Goal: Check status: Check status

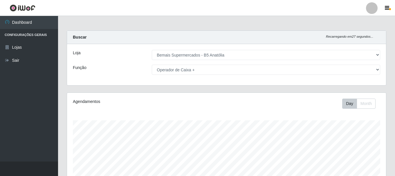
select select "405"
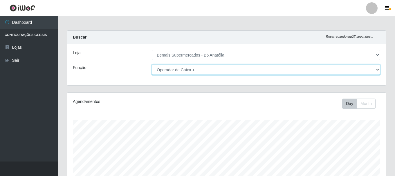
click at [168, 73] on select "[Selecione...] ASG ASG + ASG ++ Auxiliar de Estacionamento Auxiliar de Estacion…" at bounding box center [266, 70] width 229 height 10
click at [372, 71] on select "[Selecione...] ASG ASG + ASG ++ Auxiliar de Estacionamento Auxiliar de Estacion…" at bounding box center [266, 70] width 229 height 10
click at [152, 65] on select "[Selecione...] ASG ASG + ASG ++ Auxiliar de Estacionamento Auxiliar de Estacion…" at bounding box center [266, 70] width 229 height 10
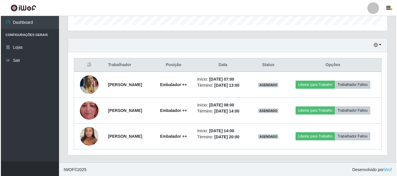
scroll to position [184, 0]
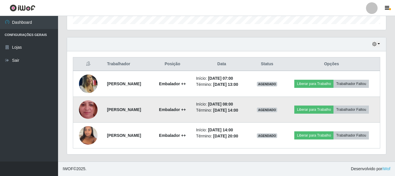
click at [85, 110] on img at bounding box center [88, 109] width 19 height 41
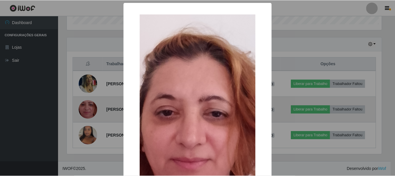
scroll to position [121, 316]
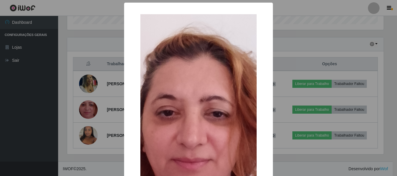
click at [101, 101] on div "× OK Cancel" at bounding box center [198, 88] width 397 height 176
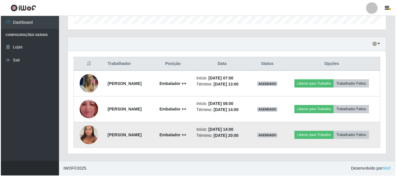
scroll to position [121, 319]
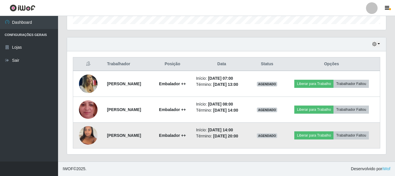
click at [90, 139] on img at bounding box center [88, 135] width 19 height 25
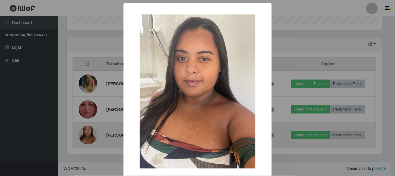
scroll to position [121, 316]
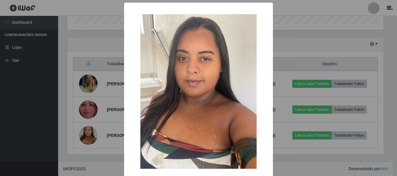
click at [105, 126] on div "× OK Cancel" at bounding box center [198, 88] width 397 height 176
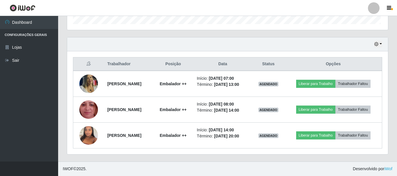
scroll to position [121, 319]
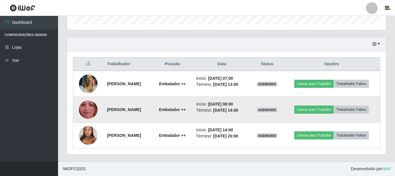
click at [85, 106] on img at bounding box center [88, 109] width 19 height 41
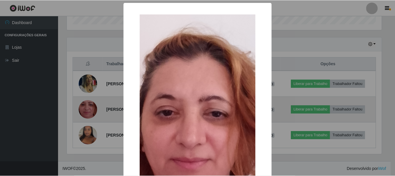
scroll to position [121, 316]
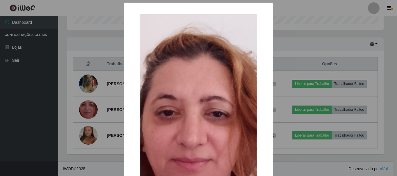
click at [115, 84] on div "× OK Cancel" at bounding box center [198, 88] width 397 height 176
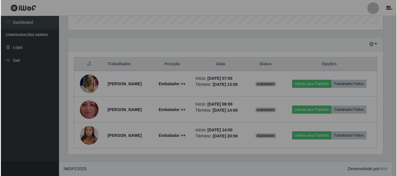
scroll to position [121, 319]
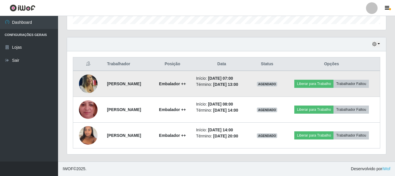
click at [88, 82] on img at bounding box center [88, 84] width 19 height 27
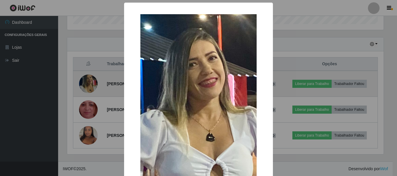
click at [88, 82] on div "× OK Cancel" at bounding box center [198, 88] width 397 height 176
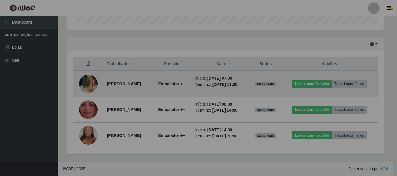
scroll to position [121, 319]
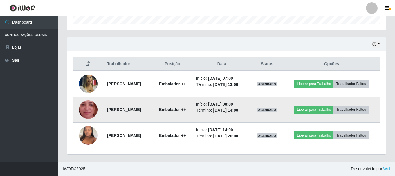
click at [91, 108] on img at bounding box center [88, 109] width 19 height 41
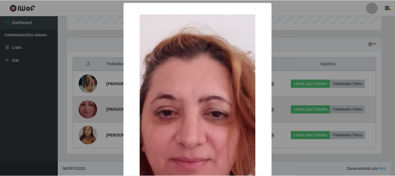
scroll to position [121, 316]
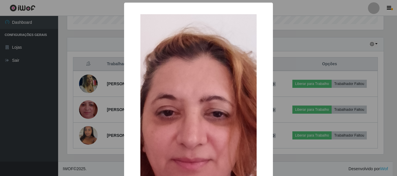
click at [309, 67] on div "× OK Cancel" at bounding box center [198, 88] width 397 height 176
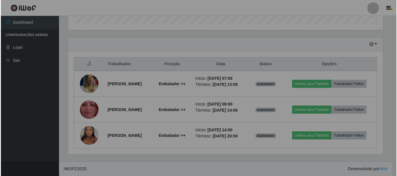
scroll to position [121, 319]
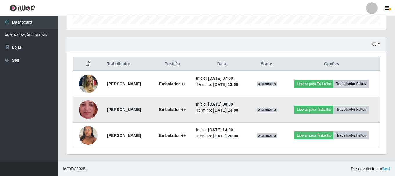
click at [89, 108] on img at bounding box center [88, 109] width 19 height 41
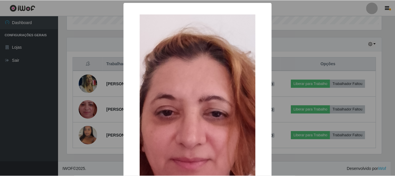
scroll to position [121, 316]
click at [288, 70] on div "× OK Cancel" at bounding box center [198, 88] width 397 height 176
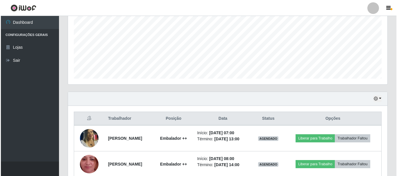
scroll to position [126, 0]
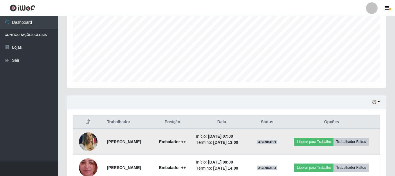
click at [91, 139] on img at bounding box center [88, 142] width 19 height 27
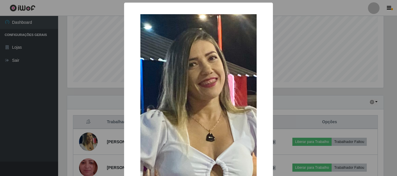
click at [295, 94] on div "× OK Cancel" at bounding box center [198, 88] width 397 height 176
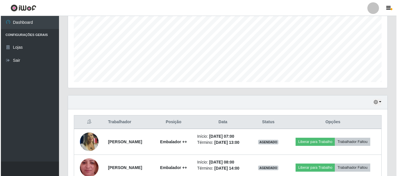
scroll to position [184, 0]
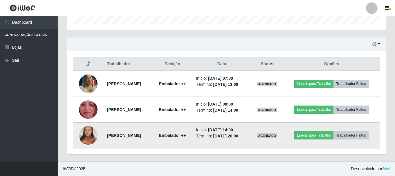
click at [86, 136] on img at bounding box center [88, 135] width 19 height 25
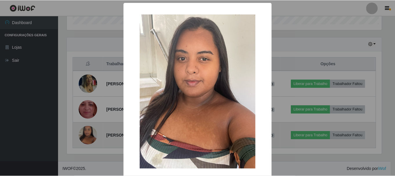
scroll to position [121, 316]
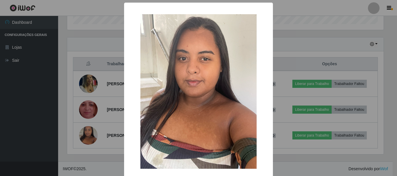
click at [106, 108] on div "× OK Cancel" at bounding box center [198, 88] width 397 height 176
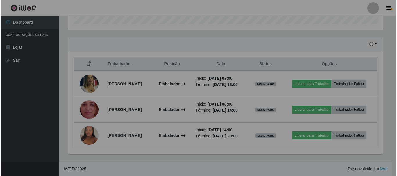
scroll to position [121, 319]
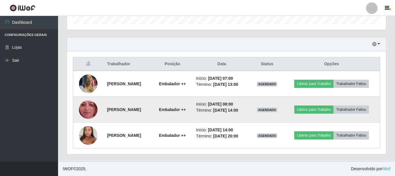
click at [89, 108] on img at bounding box center [88, 109] width 19 height 41
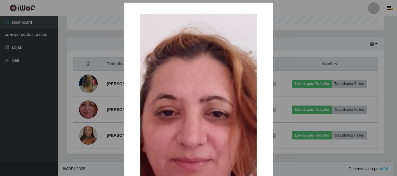
click at [280, 72] on div "× OK Cancel" at bounding box center [198, 88] width 397 height 176
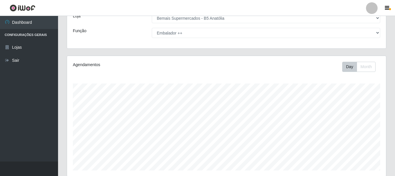
scroll to position [0, 0]
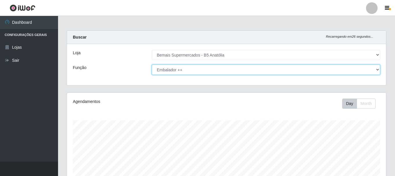
click at [188, 69] on select "[Selecione...] ASG ASG + ASG ++ Auxiliar de Estacionamento Auxiliar de Estacion…" at bounding box center [266, 70] width 229 height 10
click at [152, 65] on select "[Selecione...] ASG ASG + ASG ++ Auxiliar de Estacionamento Auxiliar de Estacion…" at bounding box center [266, 70] width 229 height 10
click at [192, 72] on select "[Selecione...] ASG ASG + ASG ++ Auxiliar de Estacionamento Auxiliar de Estacion…" at bounding box center [266, 70] width 229 height 10
click at [152, 65] on select "[Selecione...] ASG ASG + ASG ++ Auxiliar de Estacionamento Auxiliar de Estacion…" at bounding box center [266, 70] width 229 height 10
click at [201, 69] on select "[Selecione...] ASG ASG + ASG ++ Auxiliar de Estacionamento Auxiliar de Estacion…" at bounding box center [266, 70] width 229 height 10
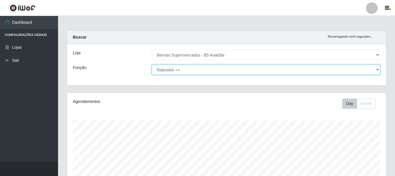
select select "82"
click at [152, 65] on select "[Selecione...] ASG ASG + ASG ++ Auxiliar de Estacionamento Auxiliar de Estacion…" at bounding box center [266, 70] width 229 height 10
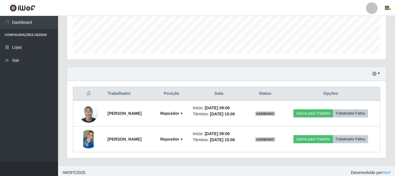
scroll to position [158, 0]
